Goal: Transaction & Acquisition: Purchase product/service

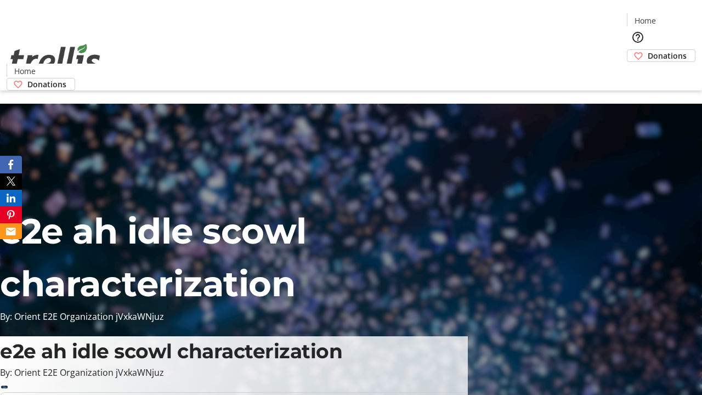
click at [648, 50] on span "Donations" at bounding box center [667, 56] width 39 height 12
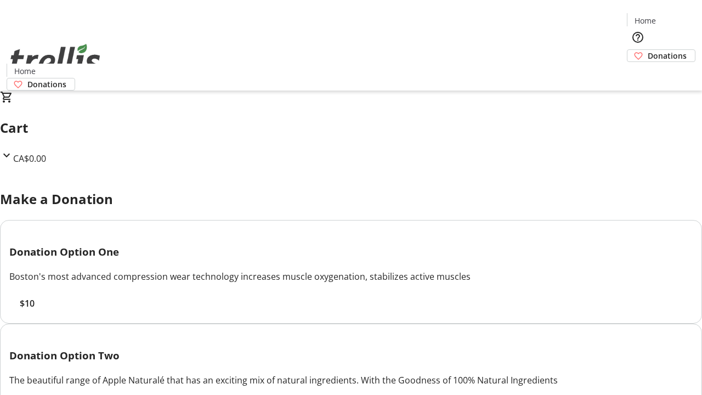
select select "CA"
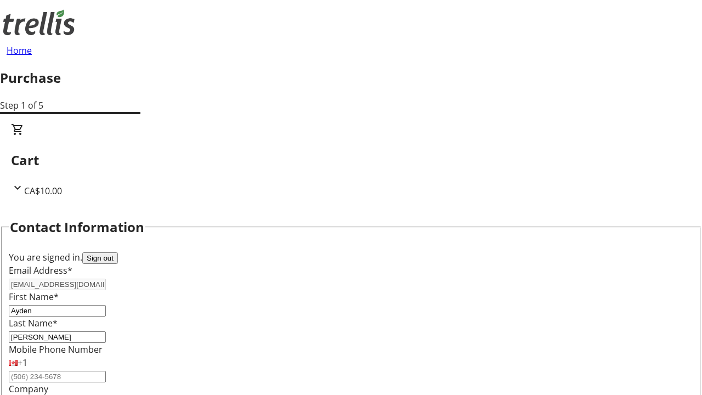
type input "[STREET_ADDRESS][PERSON_NAME]"
type input "Kelowna"
select select "BC"
type input "Kelowna"
type input "V1Y 0C2"
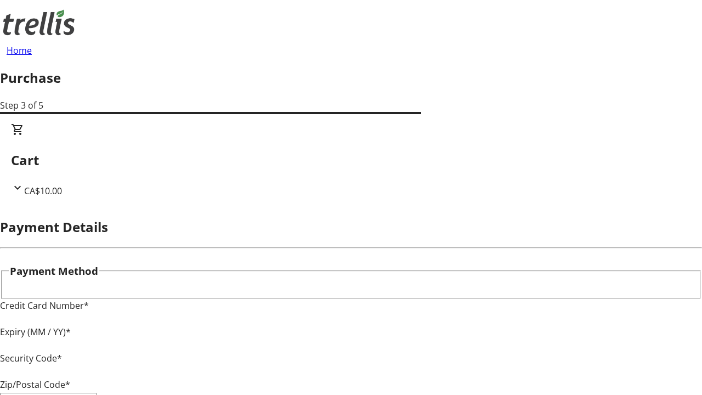
type input "V1Y 0C2"
